Goal: Task Accomplishment & Management: Manage account settings

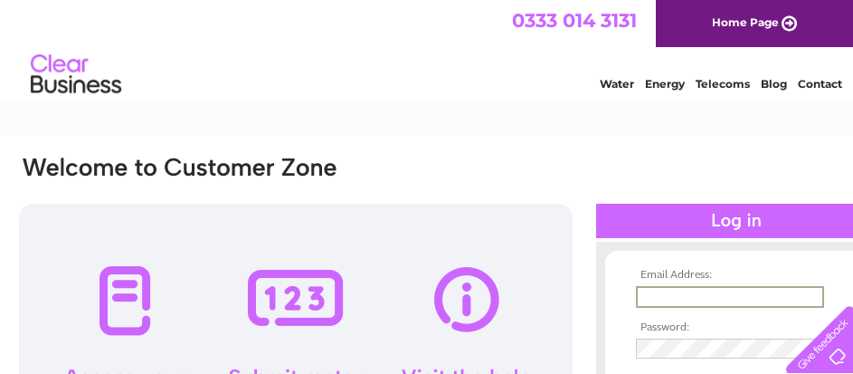
click at [650, 289] on input "text" at bounding box center [730, 297] width 188 height 22
type input "info@cvrags.com"
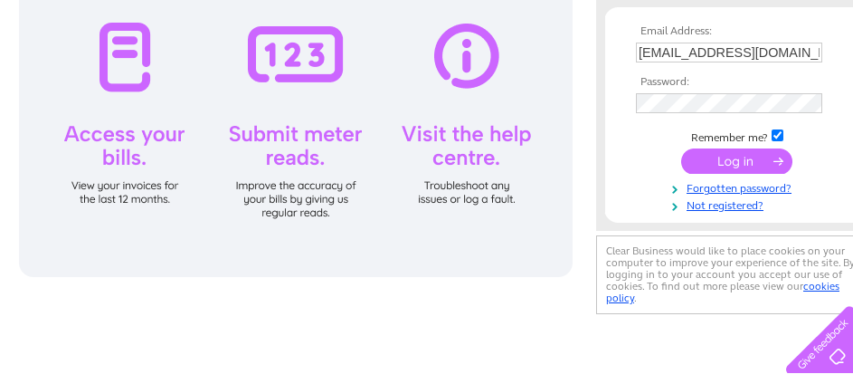
scroll to position [271, 0]
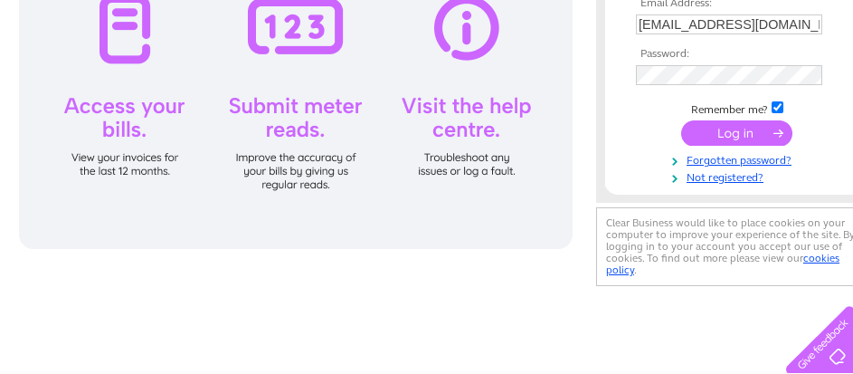
click at [748, 135] on input "submit" at bounding box center [736, 132] width 111 height 25
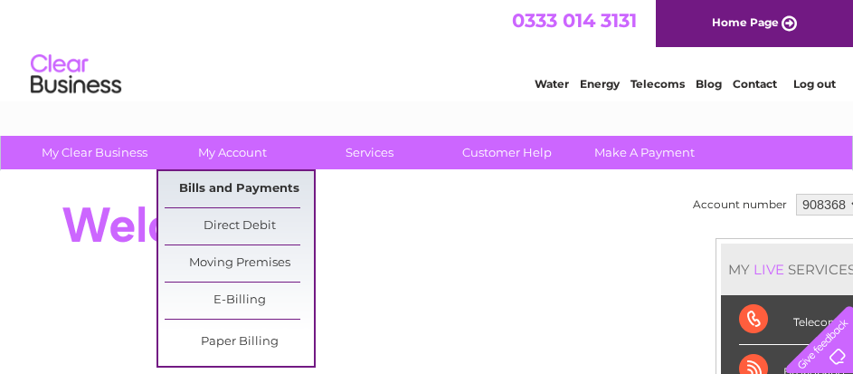
click at [216, 189] on link "Bills and Payments" at bounding box center [239, 189] width 149 height 36
click at [219, 186] on link "Bills and Payments" at bounding box center [239, 189] width 149 height 36
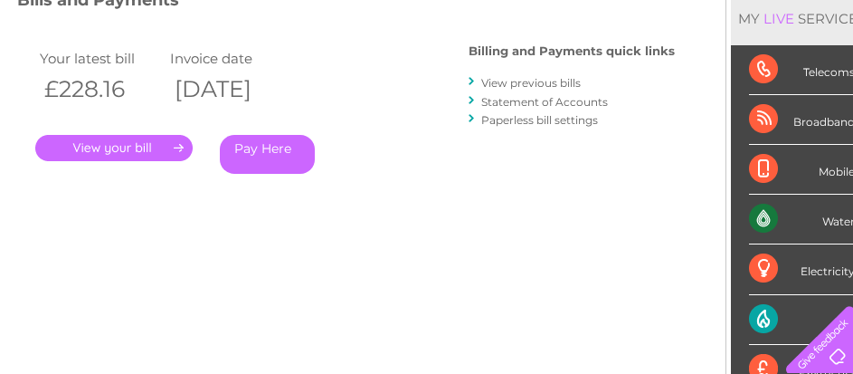
click at [115, 147] on link "." at bounding box center [113, 148] width 157 height 26
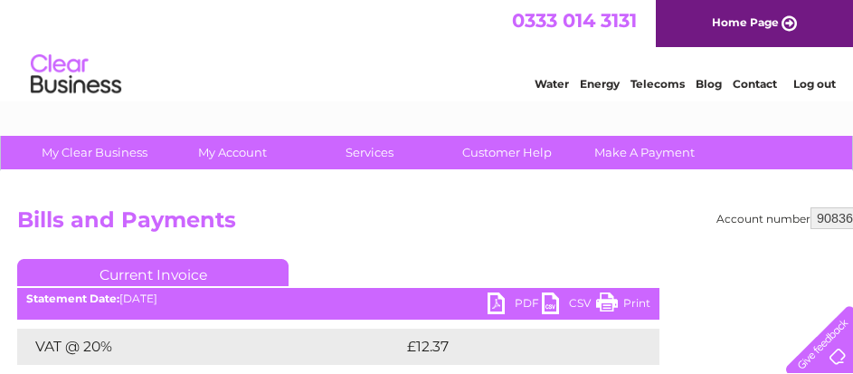
click at [500, 308] on link "PDF" at bounding box center [515, 305] width 54 height 26
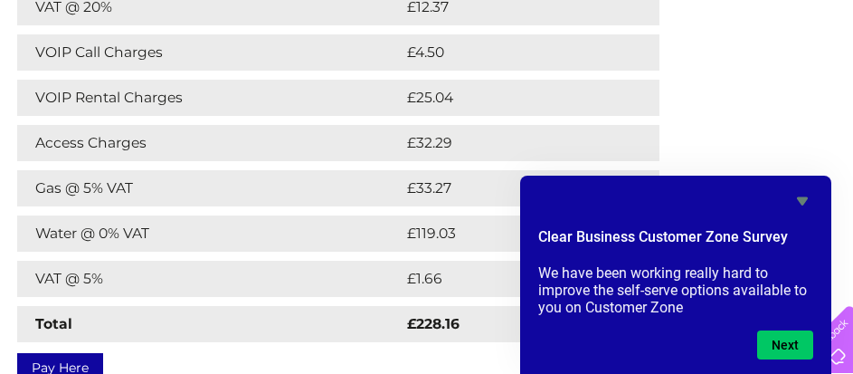
scroll to position [362, 0]
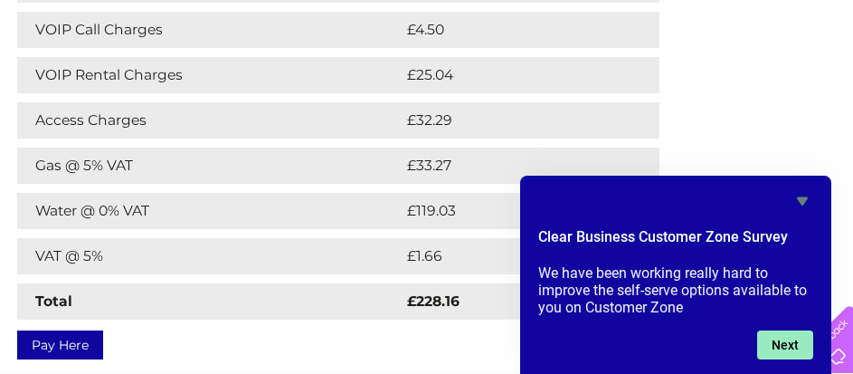
click at [778, 342] on button "Next" at bounding box center [785, 344] width 56 height 29
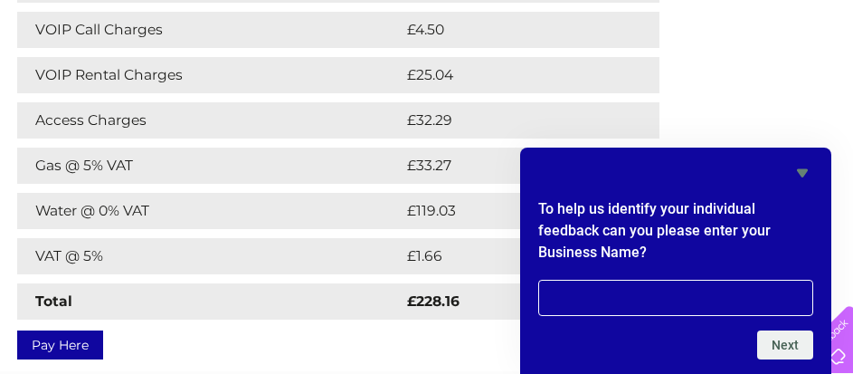
click at [809, 166] on icon "Hide survey" at bounding box center [802, 173] width 22 height 22
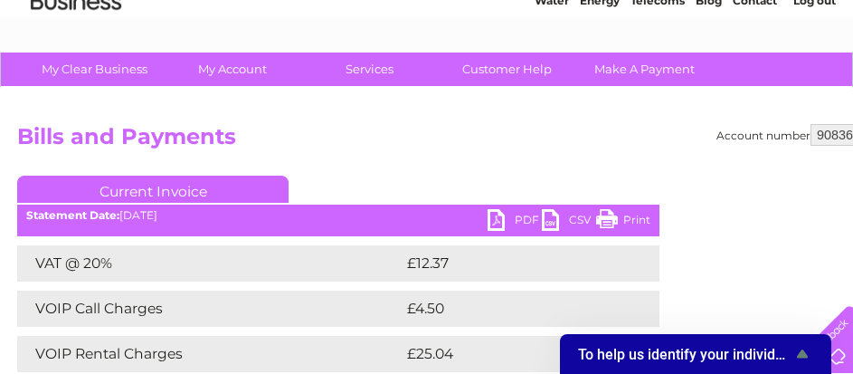
scroll to position [0, 0]
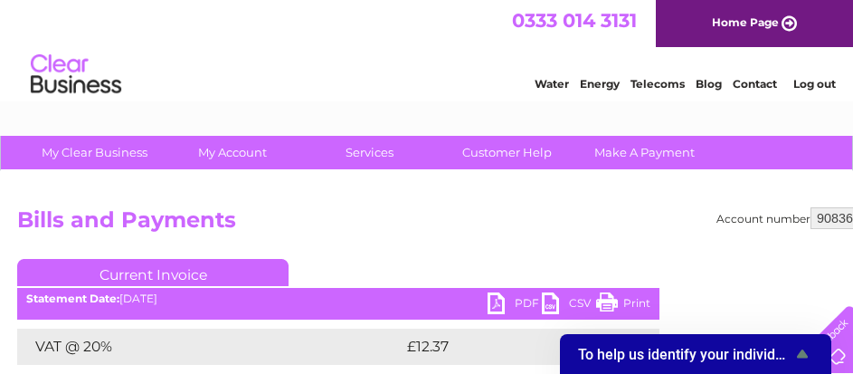
click at [821, 80] on link "Log out" at bounding box center [814, 84] width 43 height 14
